Goal: Information Seeking & Learning: Learn about a topic

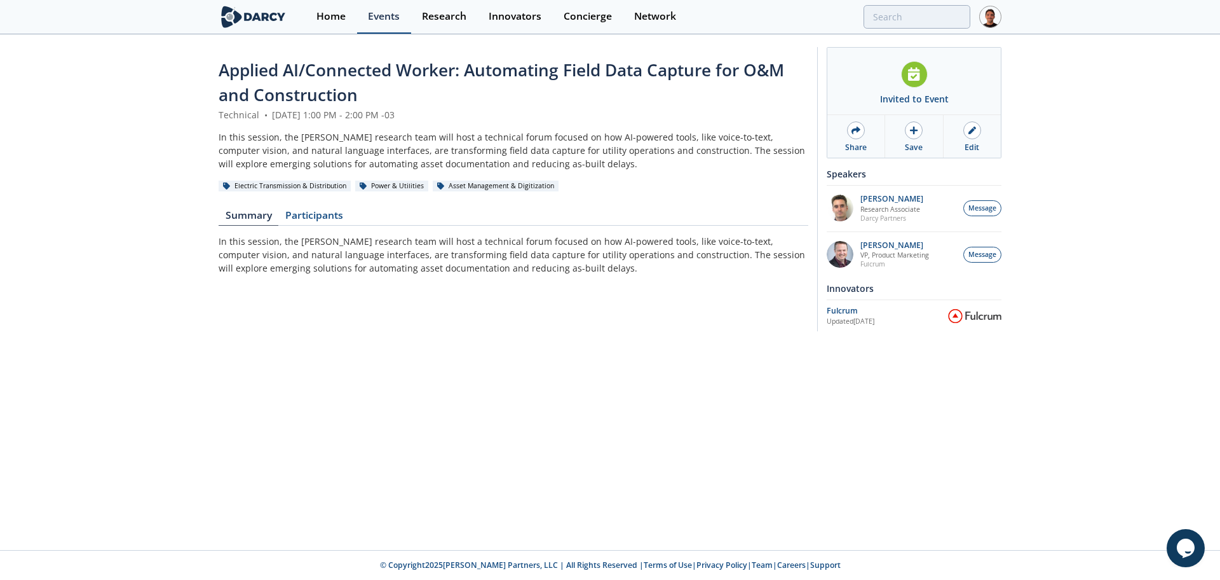
click at [394, 22] on div "Events" at bounding box center [384, 16] width 32 height 10
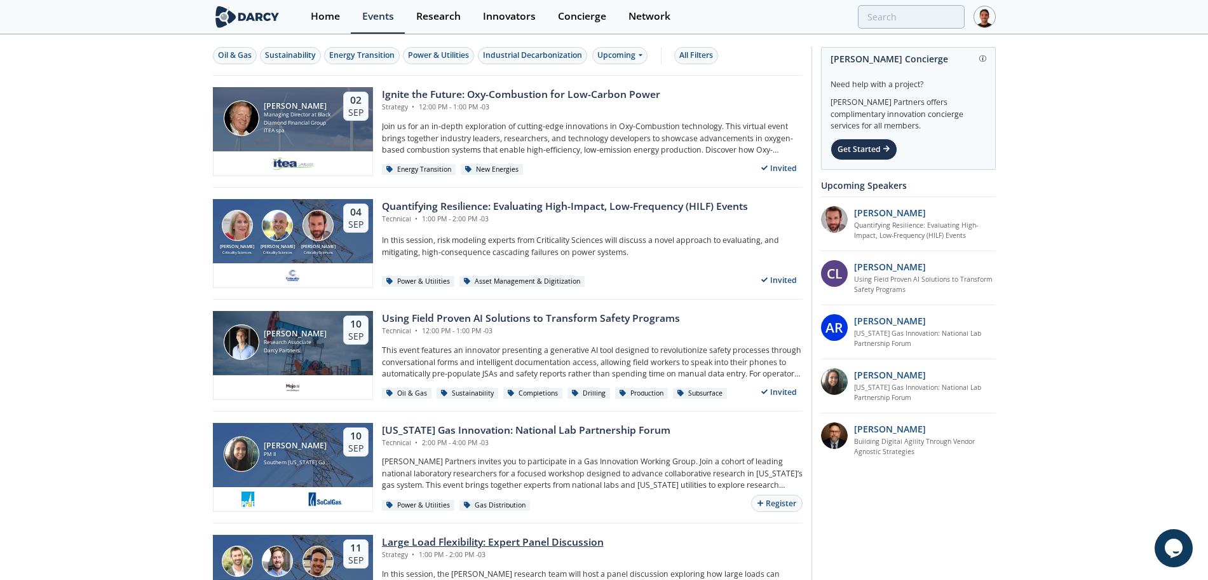
click at [462, 537] on div "Large Load Flexibility: Expert Panel Discussion" at bounding box center [493, 541] width 222 height 15
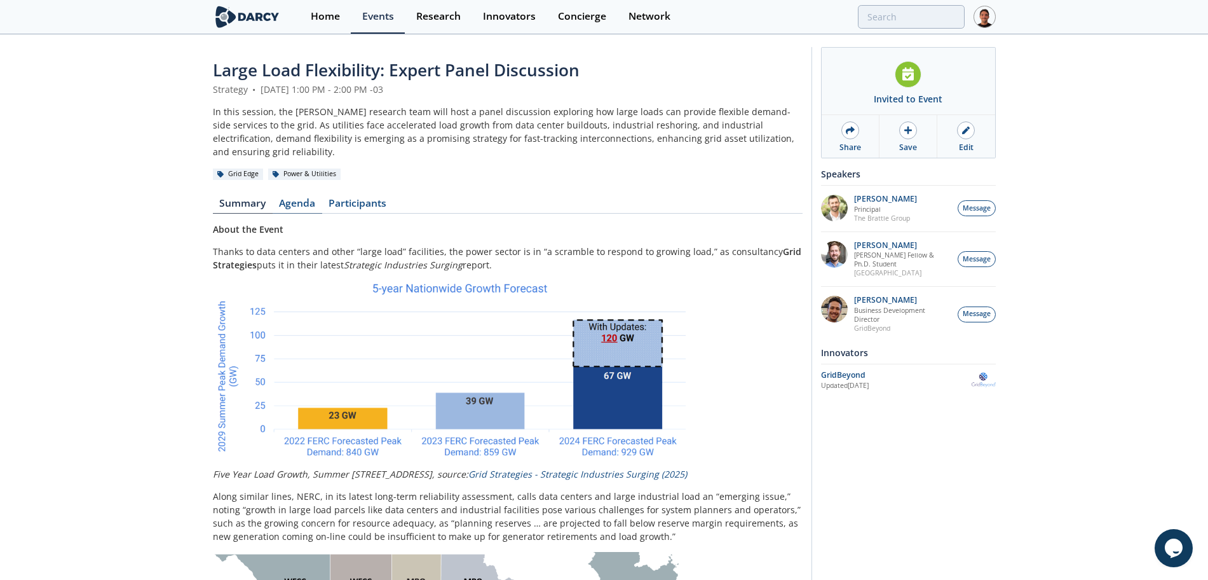
click at [296, 198] on link "Agenda" at bounding box center [298, 205] width 50 height 15
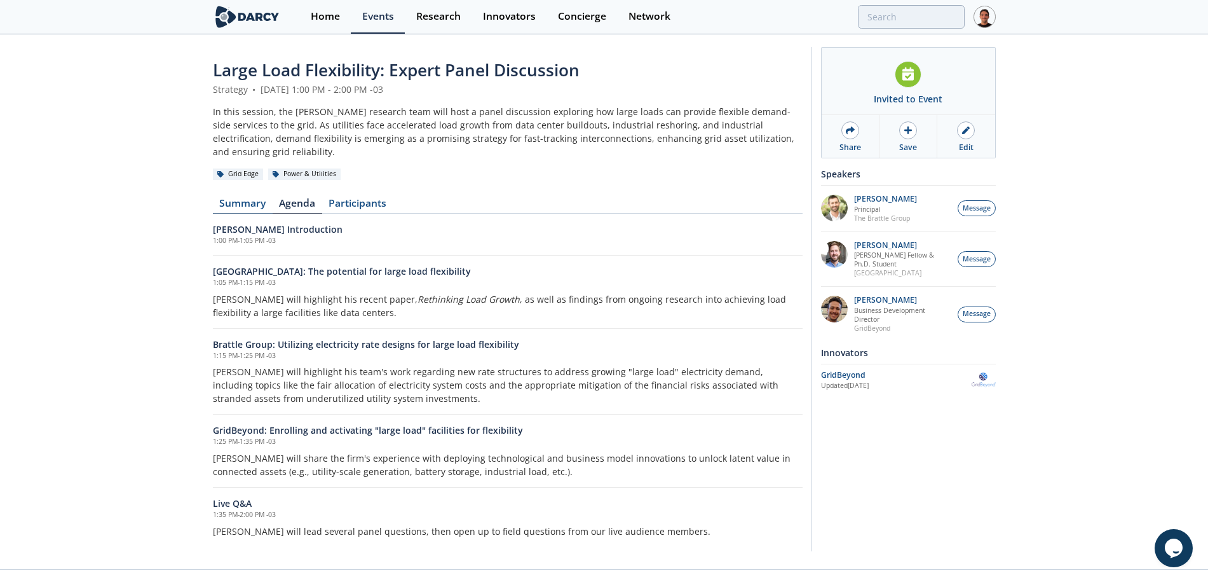
click at [245, 198] on link "Summary" at bounding box center [243, 205] width 60 height 15
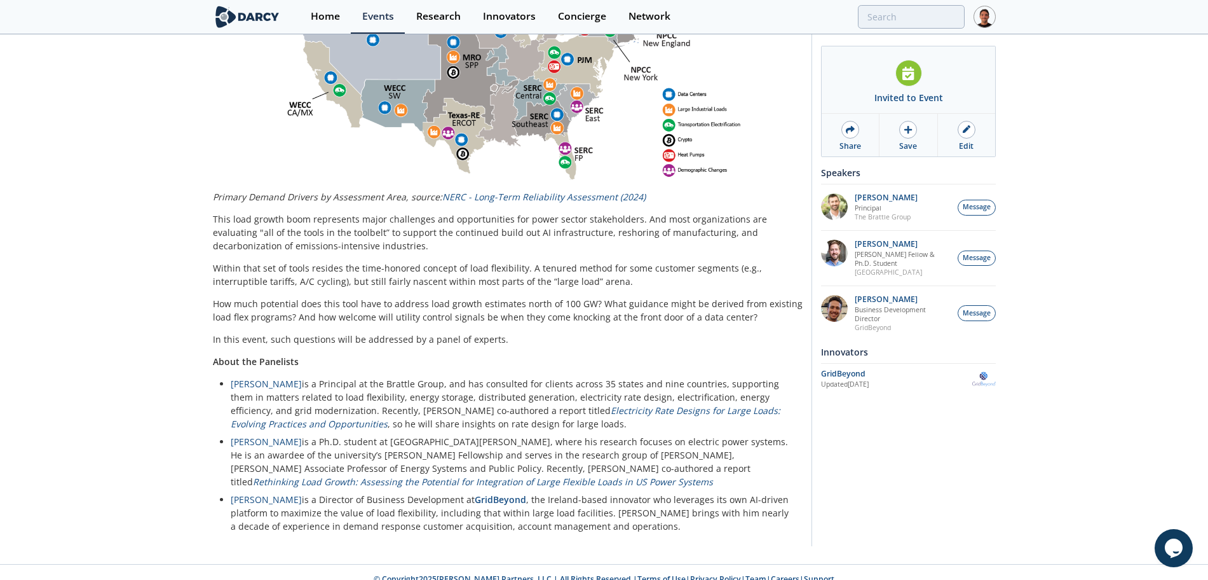
scroll to position [672, 0]
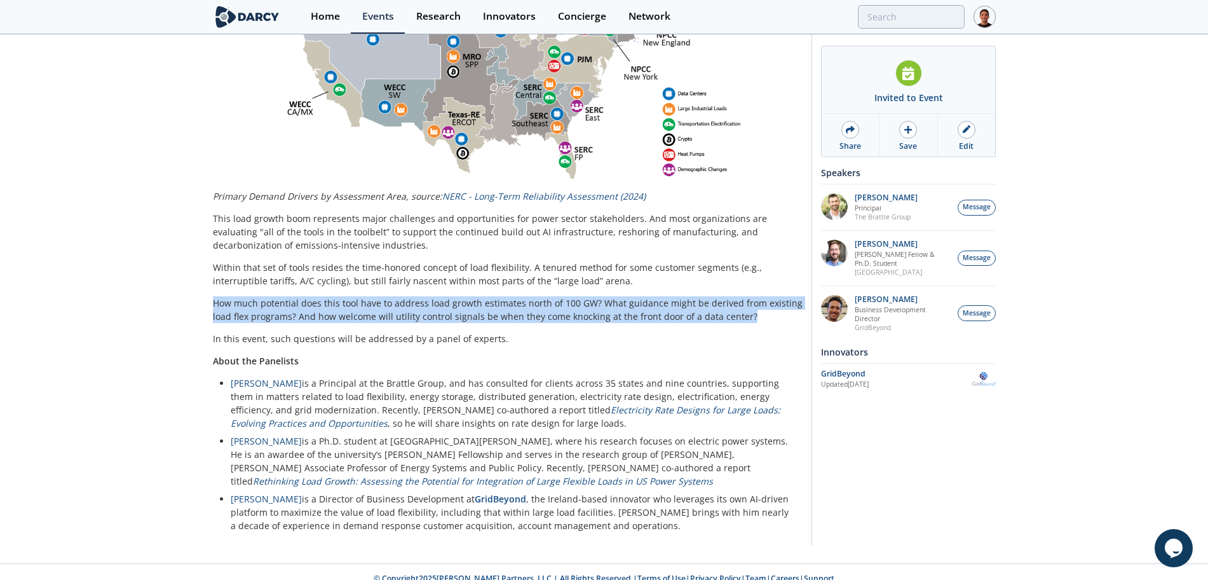
drag, startPoint x: 766, startPoint y: 304, endPoint x: 228, endPoint y: 287, distance: 537.8
copy p "How much potential does this tool have to address load growth estimates north o…"
drag, startPoint x: 513, startPoint y: 322, endPoint x: 172, endPoint y: 286, distance: 343.8
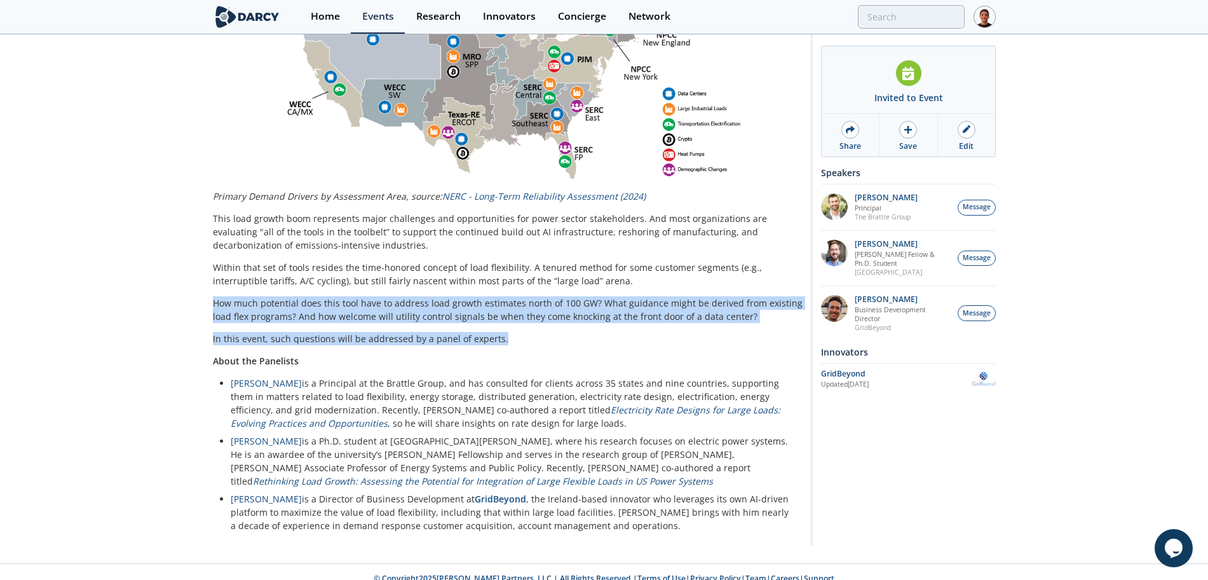
copy div "How much potential does this tool have to address load growth estimates north o…"
